Goal: Information Seeking & Learning: Find specific fact

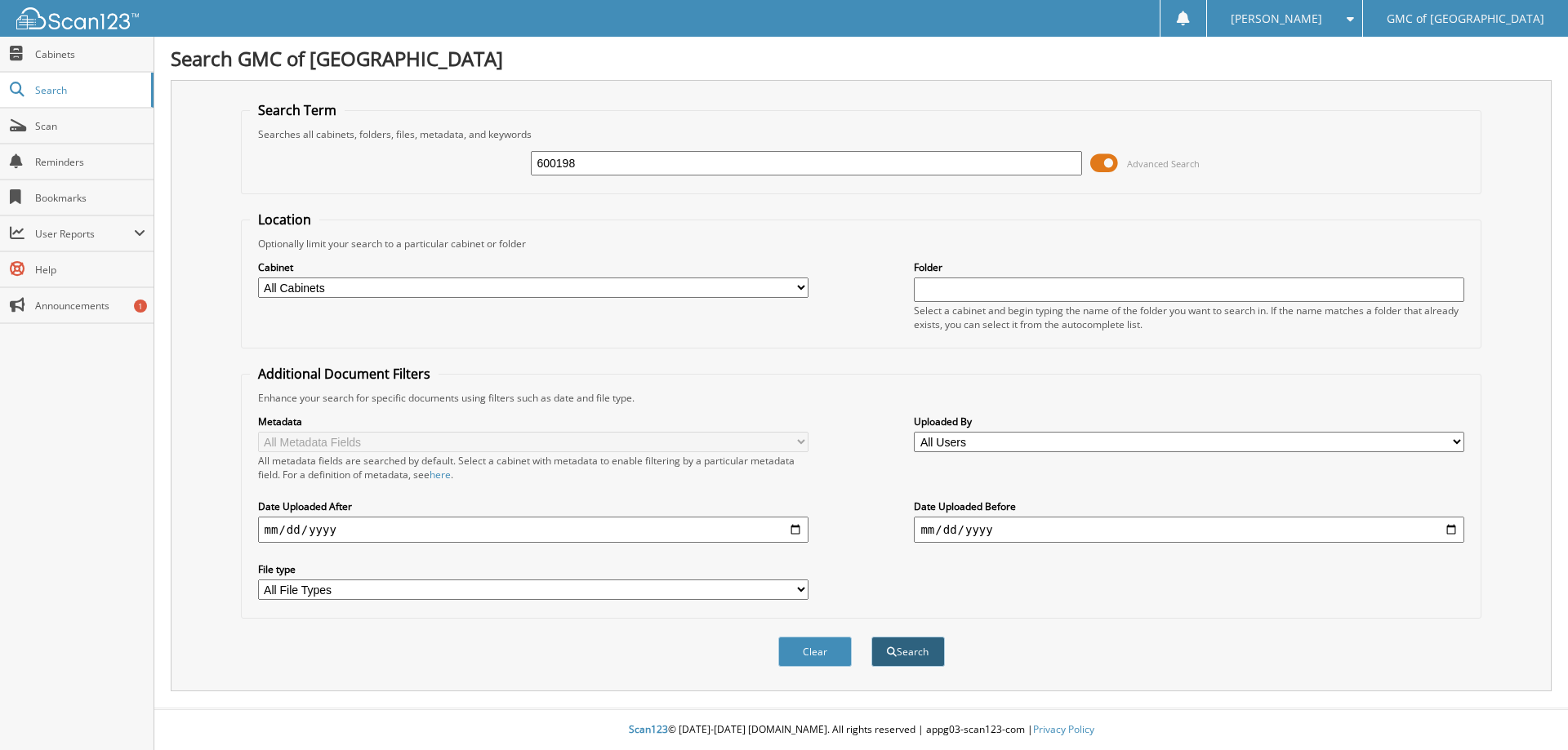
type input "600198"
click at [899, 659] on button "Search" at bounding box center [908, 651] width 73 height 30
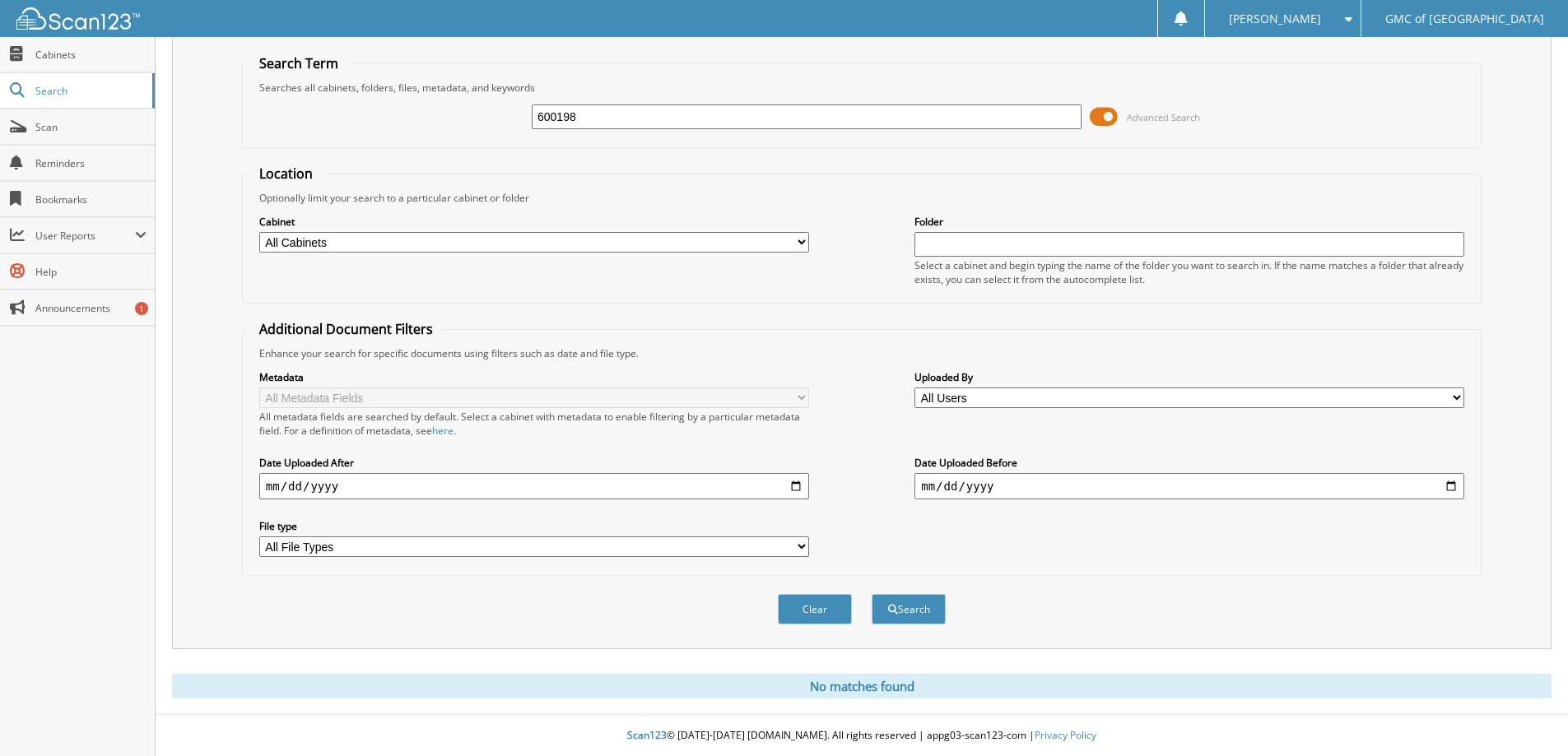
scroll to position [48, 0]
click at [913, 614] on button "Search" at bounding box center [909, 609] width 74 height 30
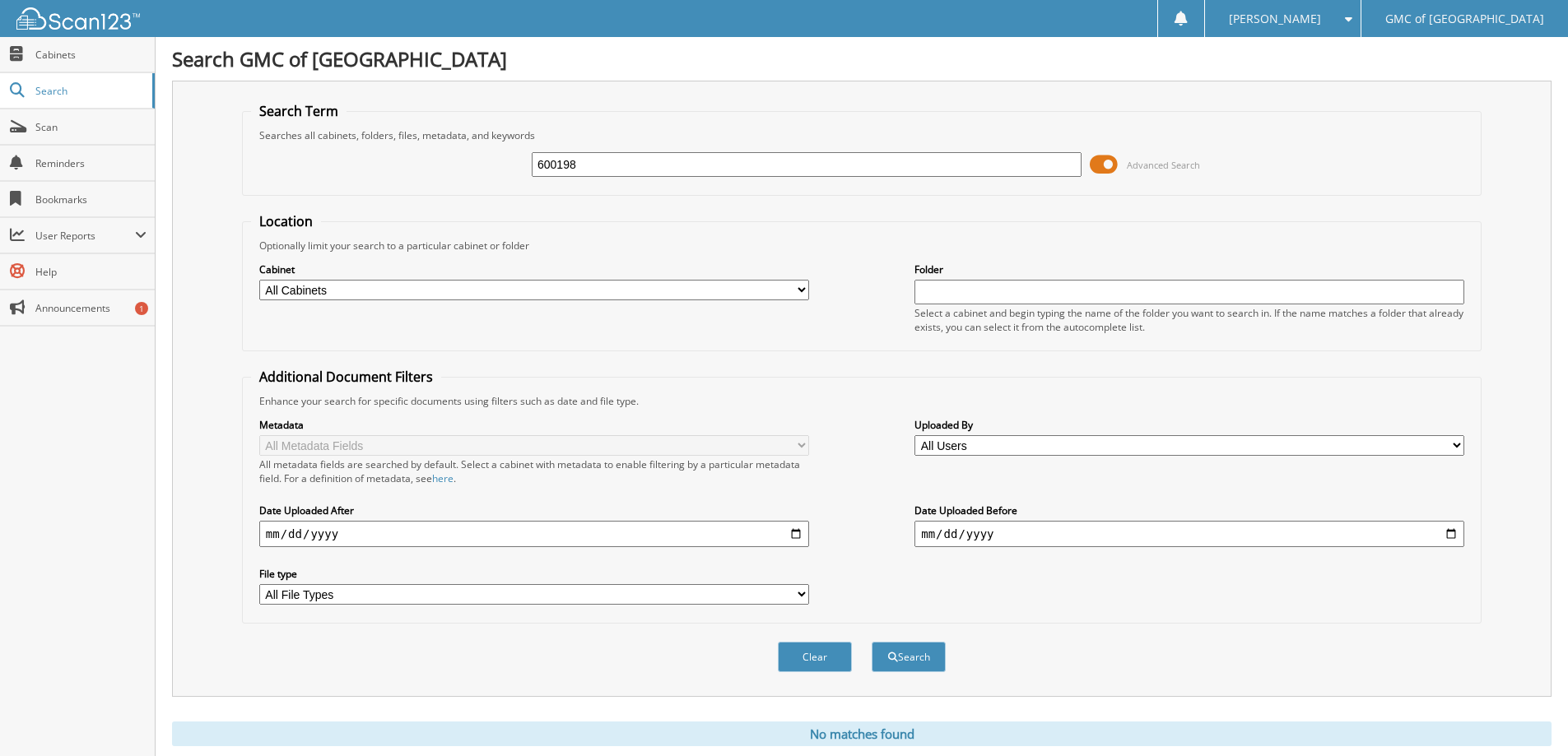
click at [590, 163] on input "600198" at bounding box center [806, 164] width 550 height 25
type input "523960"
click at [897, 672] on button "Search" at bounding box center [909, 656] width 74 height 30
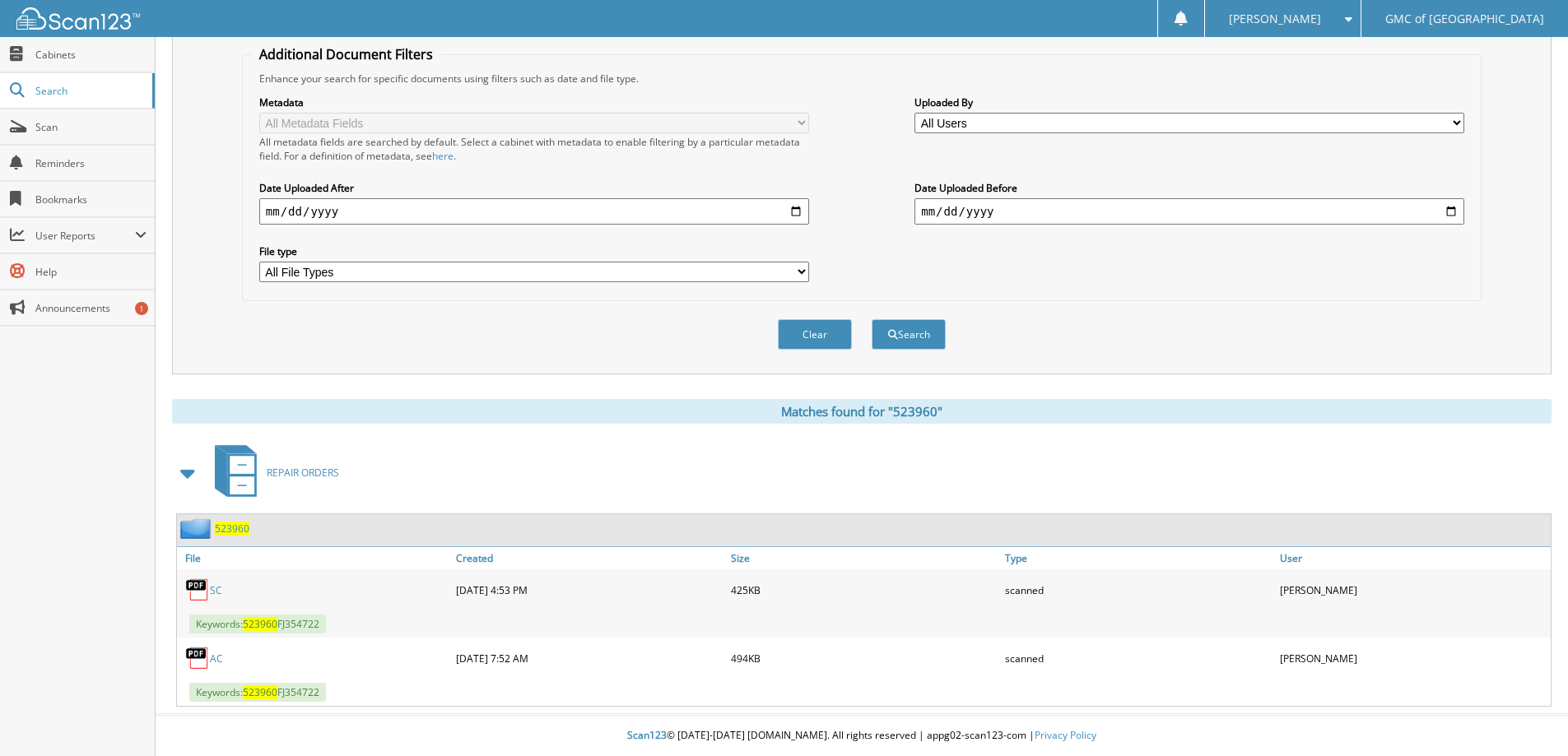
click at [216, 593] on link "SC" at bounding box center [216, 590] width 13 height 14
